Goal: Obtain resource: Obtain resource

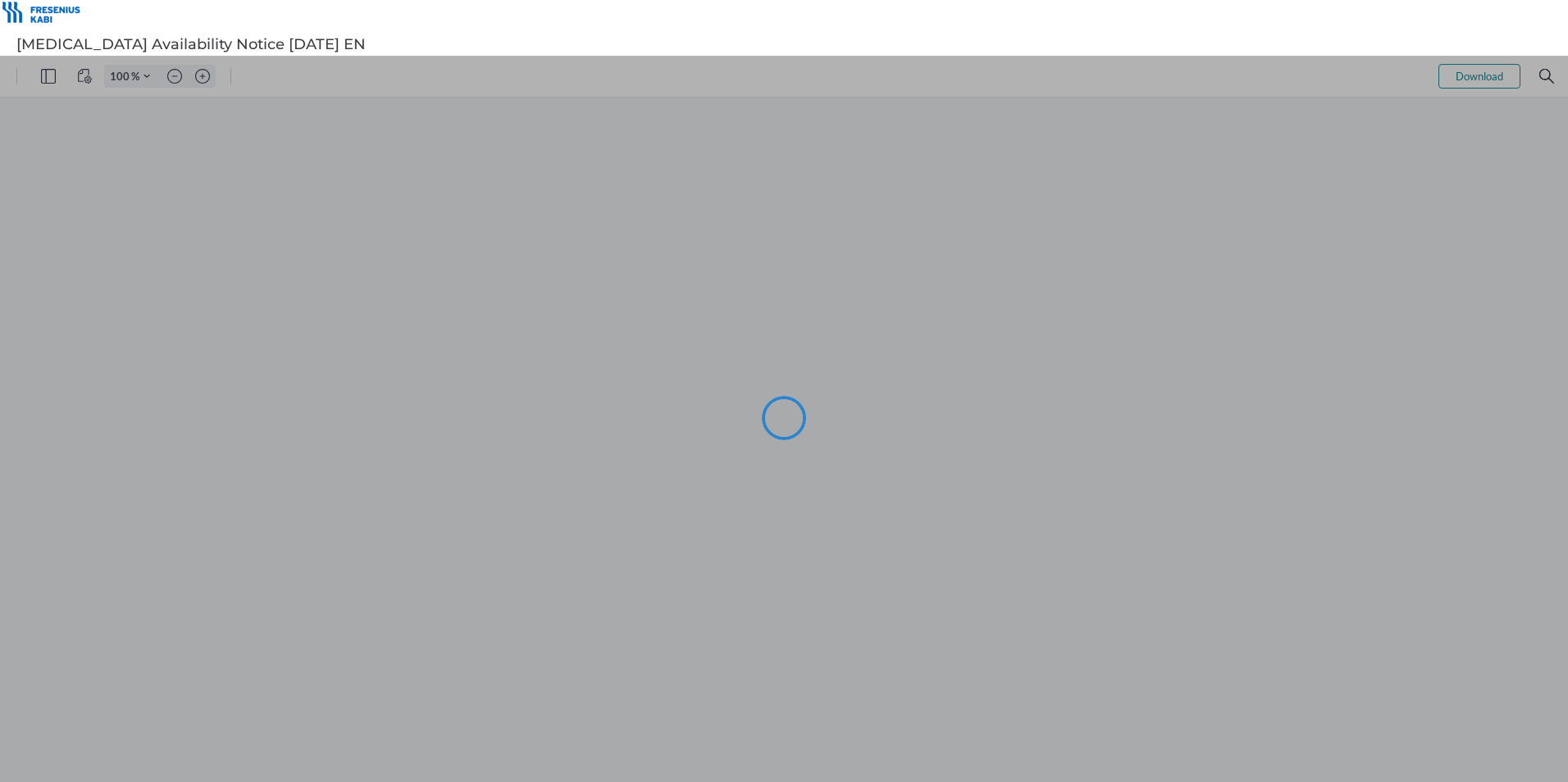
type input "105"
